Goal: Transaction & Acquisition: Purchase product/service

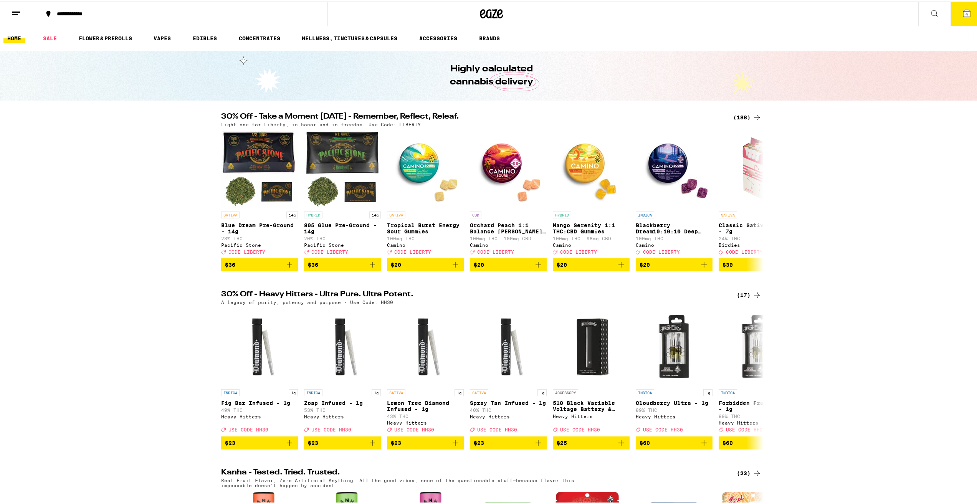
click at [752, 115] on icon at bounding box center [756, 115] width 9 height 9
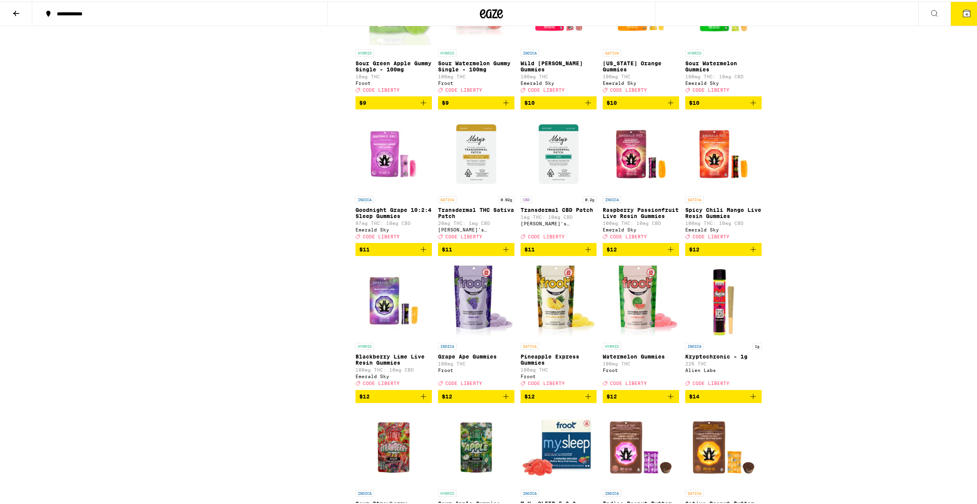
scroll to position [1190, 0]
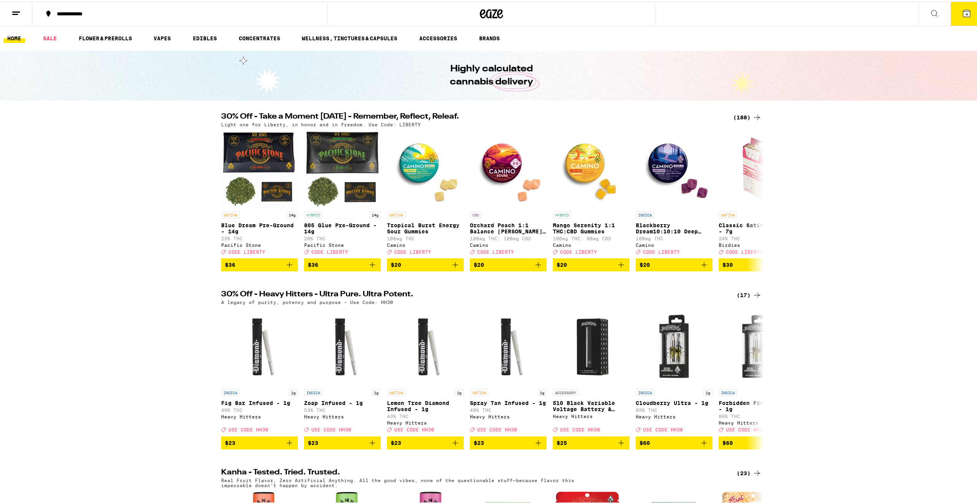
click at [744, 117] on div "(188)" at bounding box center [747, 115] width 28 height 9
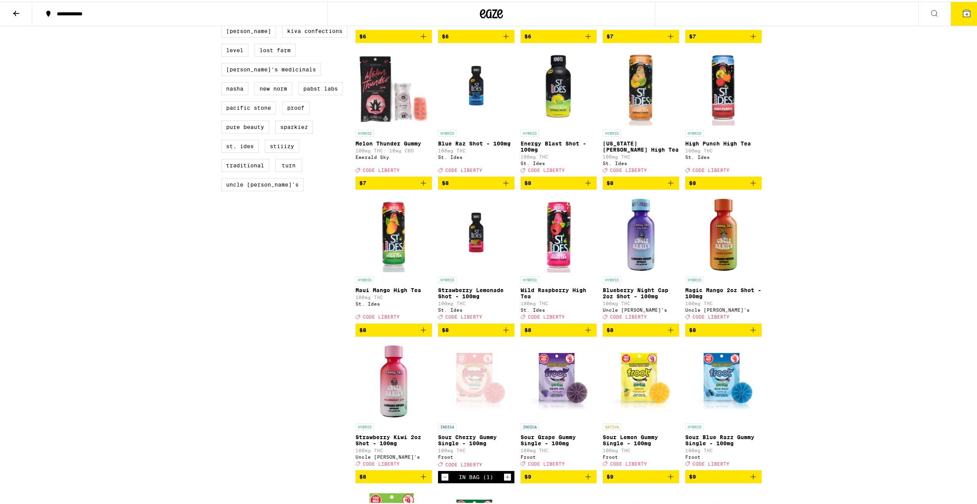
scroll to position [729, 0]
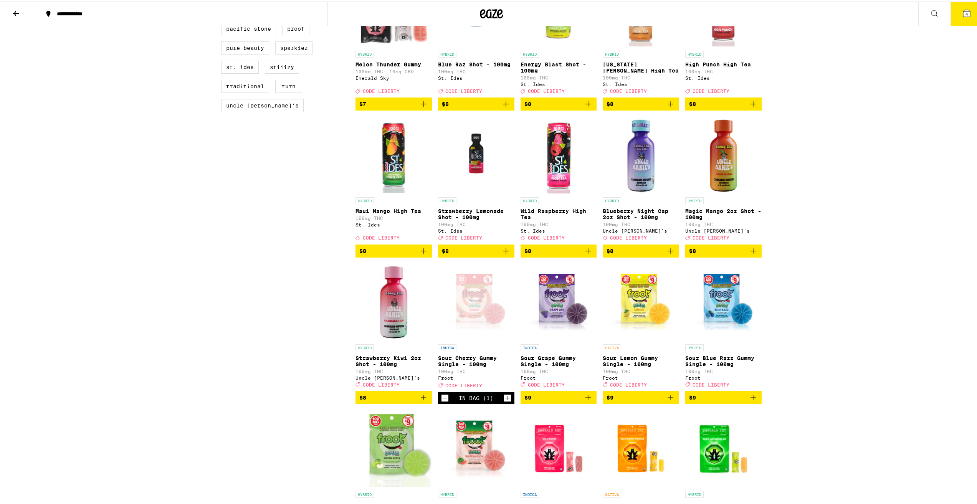
click at [395, 401] on span "$8" at bounding box center [393, 396] width 69 height 9
click at [560, 254] on span "$8" at bounding box center [558, 249] width 69 height 9
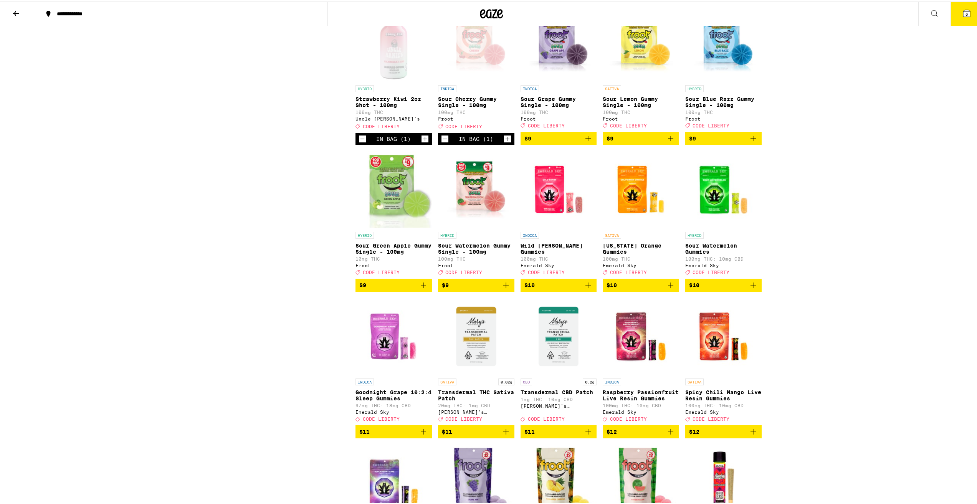
scroll to position [998, 0]
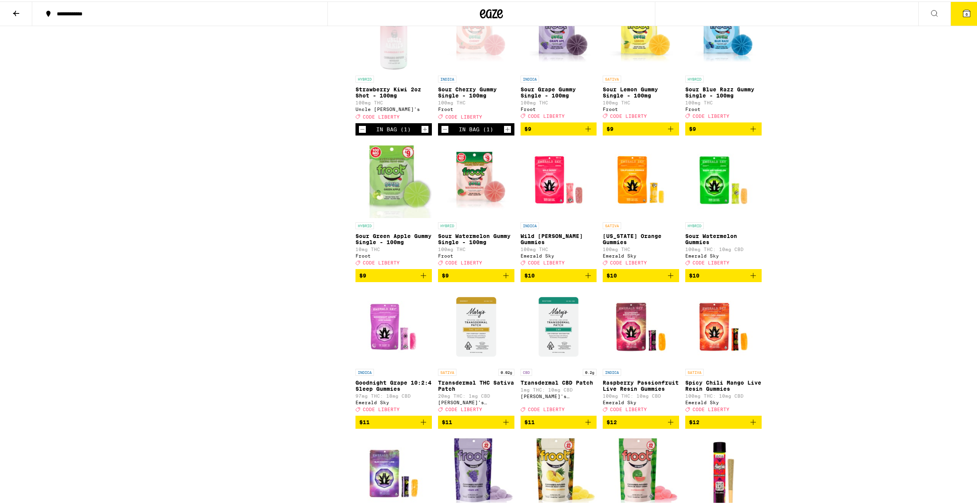
click at [468, 279] on span "$9" at bounding box center [476, 273] width 69 height 9
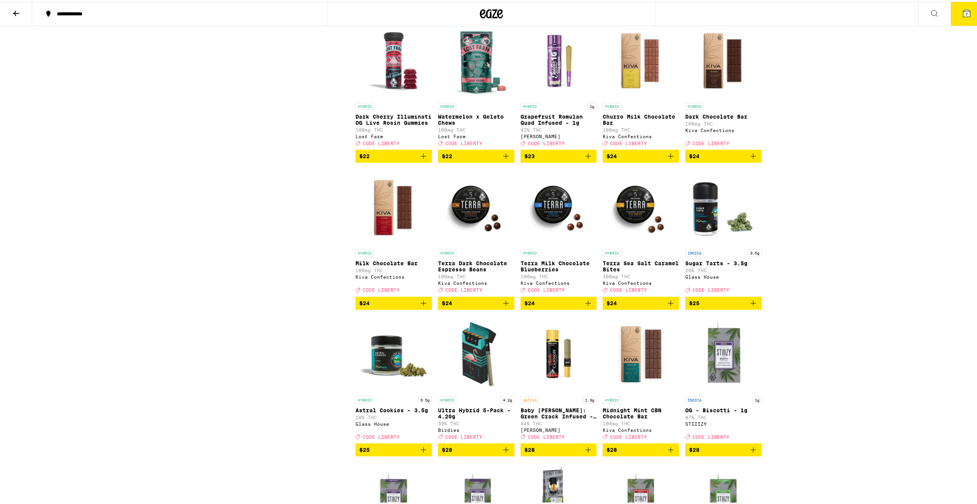
scroll to position [2879, 0]
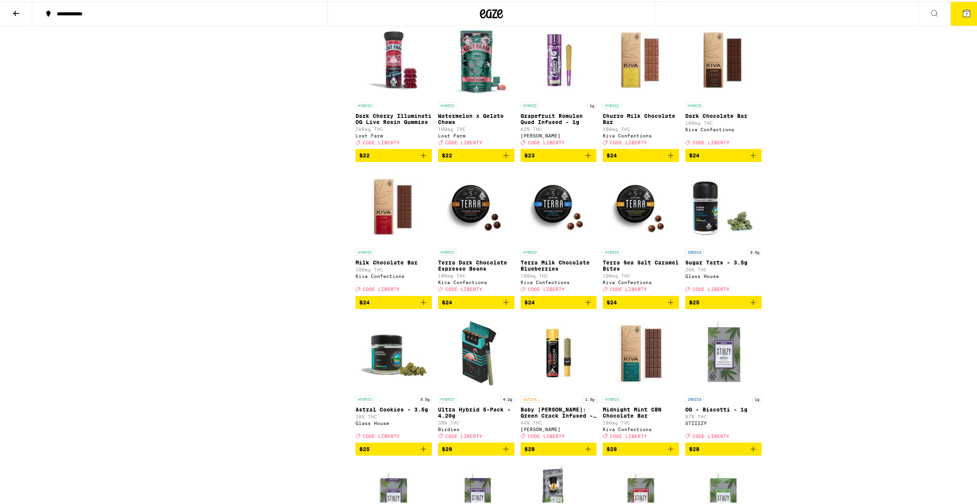
click at [554, 159] on span "$23" at bounding box center [558, 153] width 69 height 9
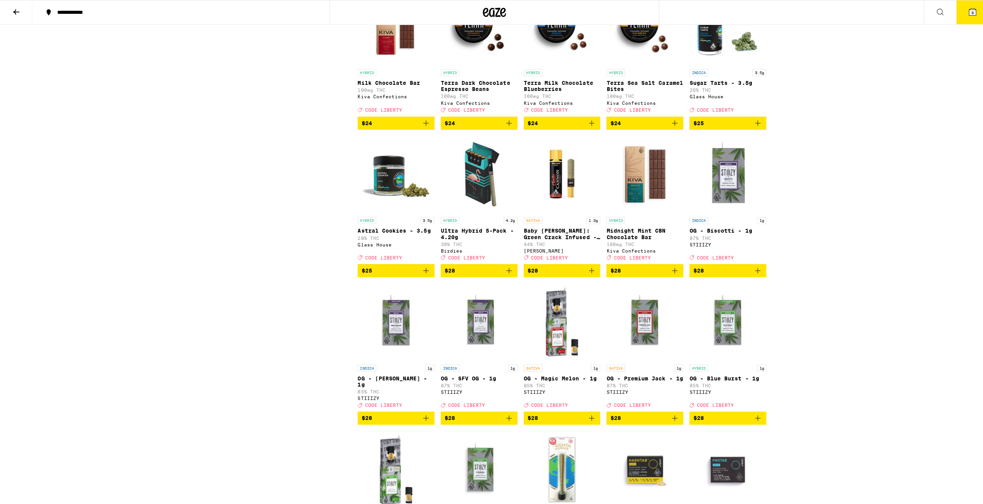
scroll to position [3071, 0]
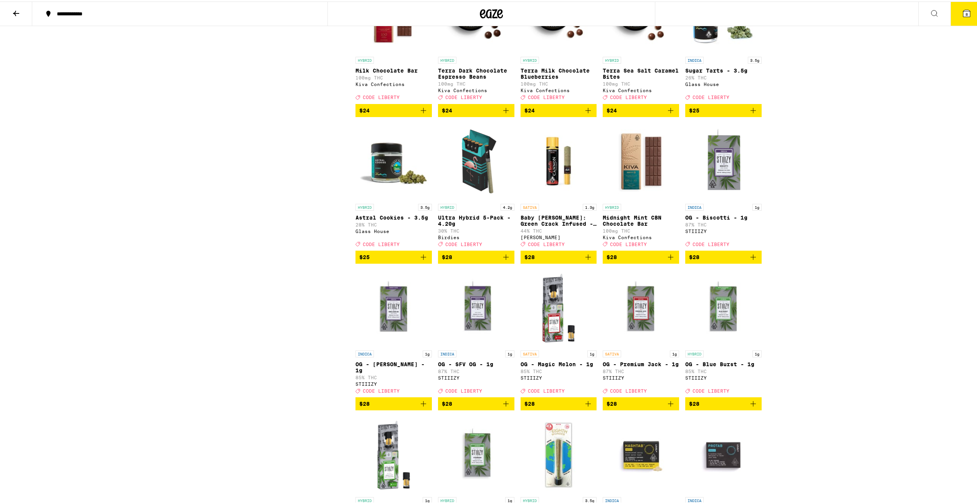
click at [469, 260] on span "$28" at bounding box center [476, 255] width 69 height 9
click at [968, 11] on button "9" at bounding box center [966, 12] width 32 height 24
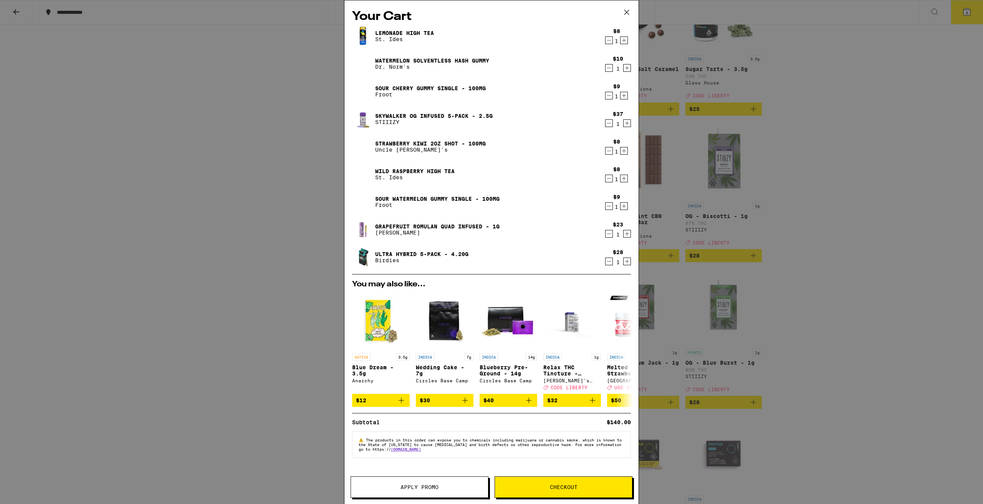
click at [579, 481] on button "Checkout" at bounding box center [563, 486] width 138 height 21
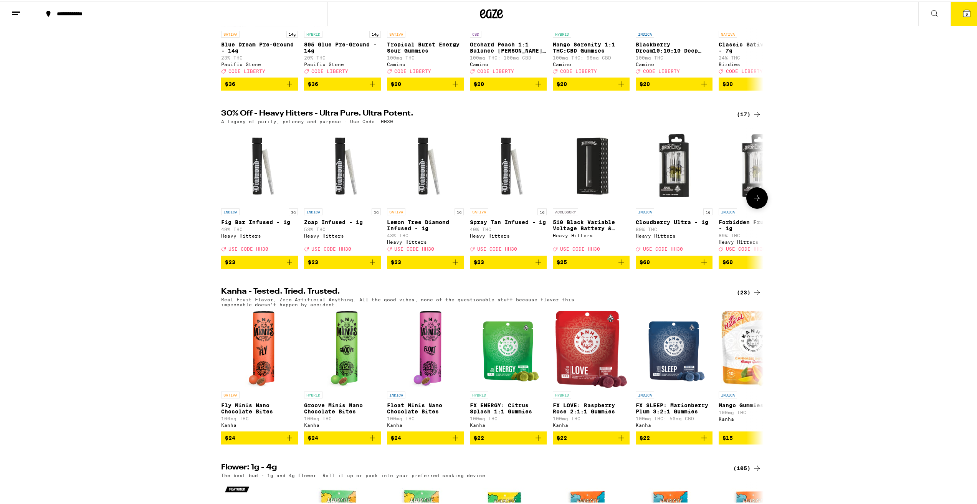
scroll to position [192, 0]
